Goal: Navigation & Orientation: Go to known website

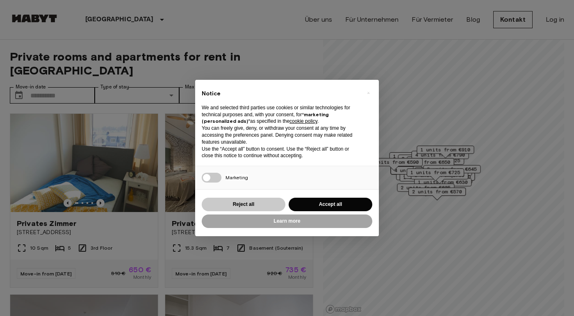
click at [258, 202] on button "Reject all" at bounding box center [244, 205] width 84 height 14
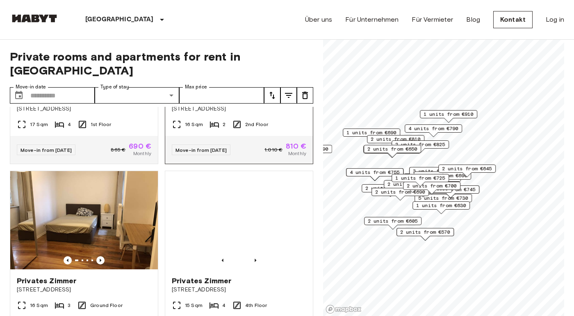
scroll to position [304, 0]
